Goal: Transaction & Acquisition: Purchase product/service

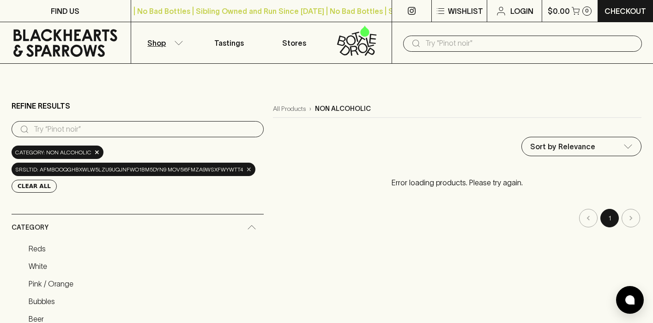
click at [246, 170] on span "×" at bounding box center [249, 169] width 6 height 10
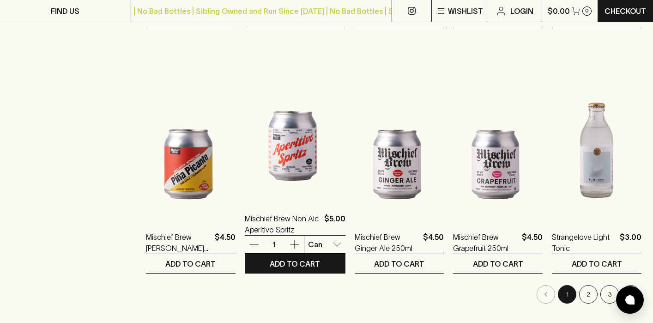
scroll to position [869, 0]
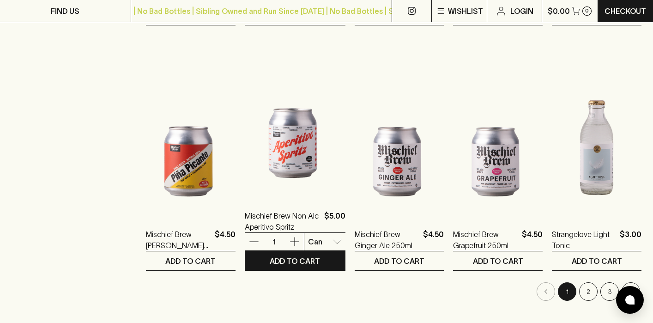
click at [283, 137] on img at bounding box center [295, 116] width 101 height 162
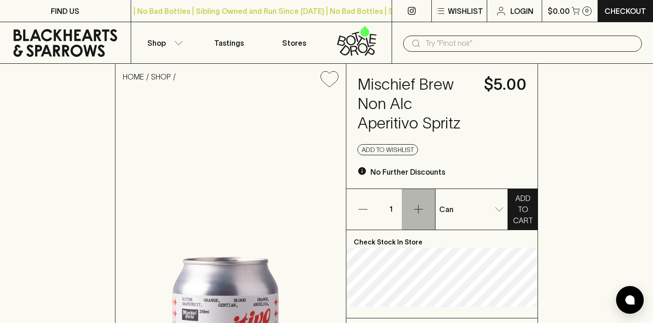
click at [423, 209] on icon "button" at bounding box center [418, 209] width 11 height 11
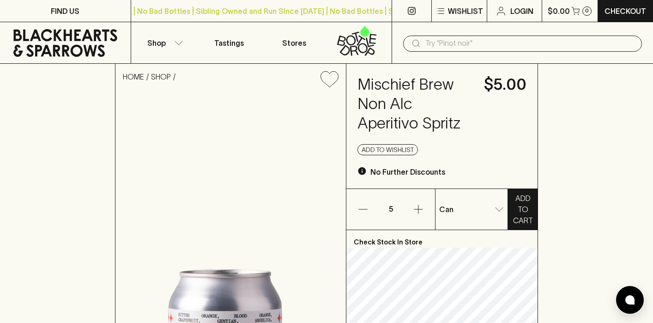
click at [359, 207] on icon "button" at bounding box center [363, 209] width 11 height 11
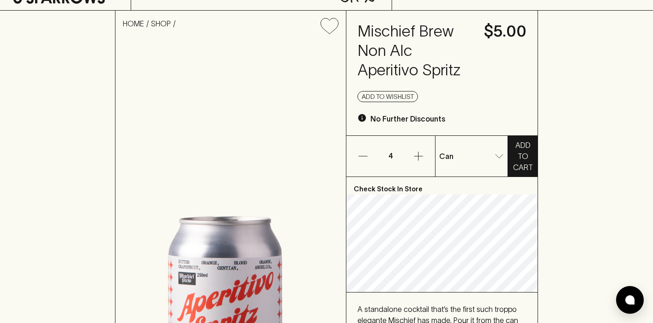
scroll to position [55, 0]
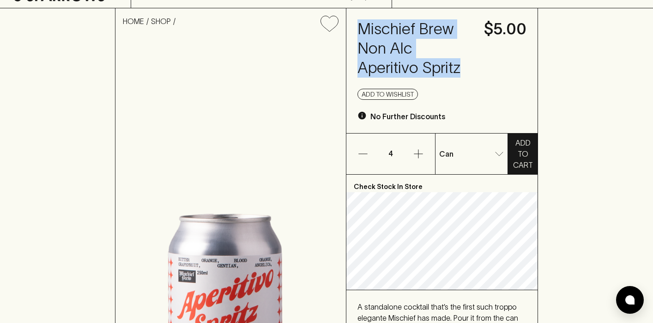
drag, startPoint x: 359, startPoint y: 27, endPoint x: 464, endPoint y: 69, distance: 112.8
click at [464, 69] on h4 "Mischief Brew Non Alc Aperitivo Spritz" at bounding box center [416, 48] width 116 height 58
copy h4 "Mischief Brew Non Alc Aperitivo Spritz"
